Goal: Information Seeking & Learning: Find specific page/section

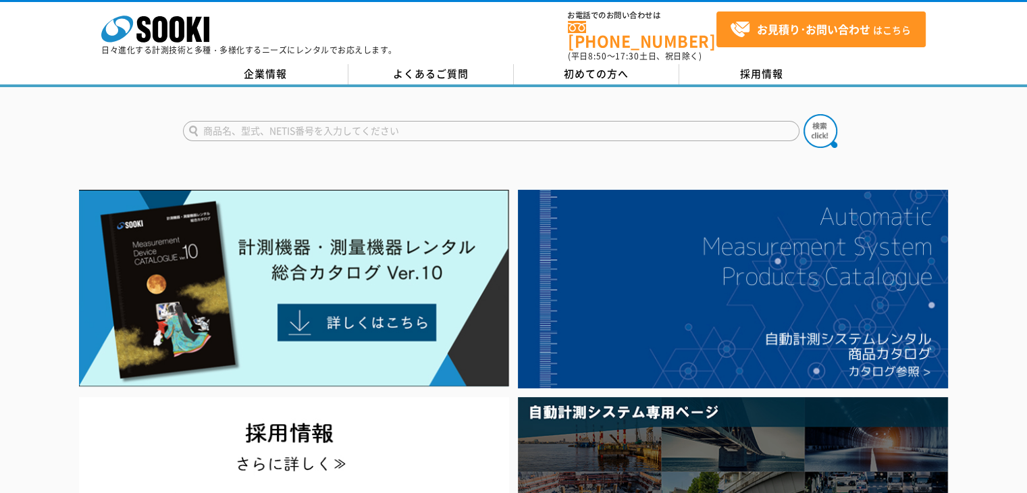
click at [386, 128] on input "text" at bounding box center [491, 131] width 617 height 20
type input "有害ガス検知器"
click at [804, 114] on button at bounding box center [821, 131] width 34 height 34
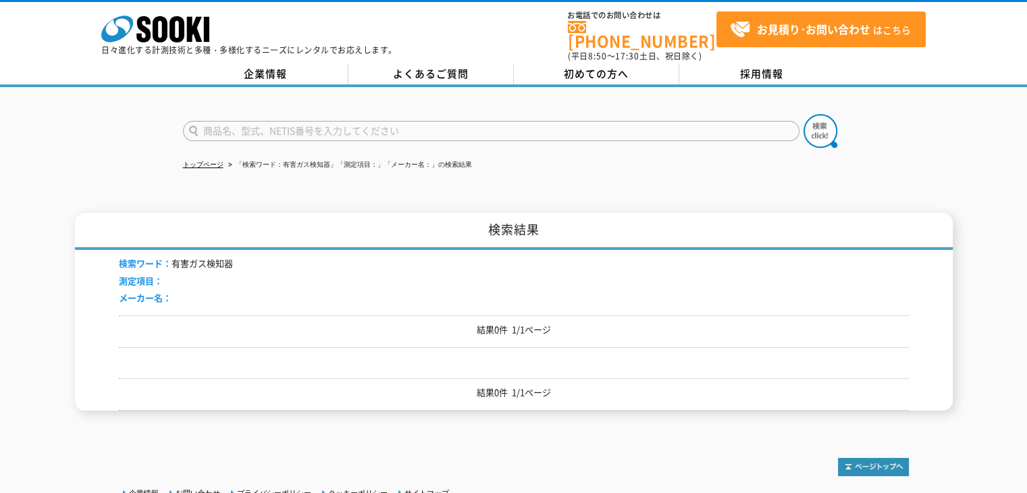
click at [384, 124] on input "text" at bounding box center [491, 131] width 617 height 20
type input "有害ガス"
click at [804, 114] on button at bounding box center [821, 131] width 34 height 34
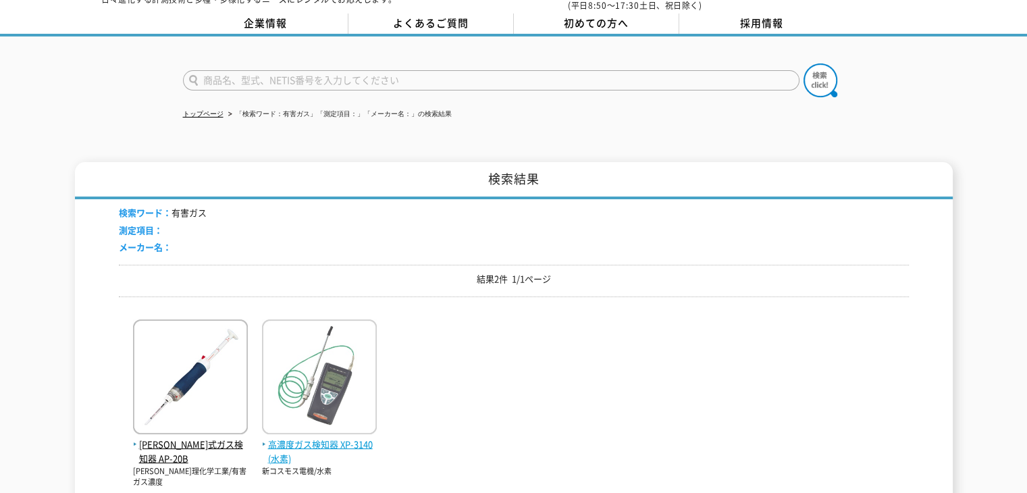
scroll to position [276, 0]
